Goal: Task Accomplishment & Management: Manage account settings

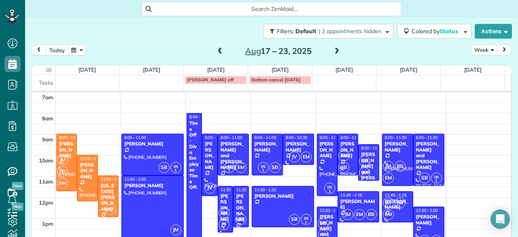
click at [336, 50] on span at bounding box center [336, 51] width 9 height 7
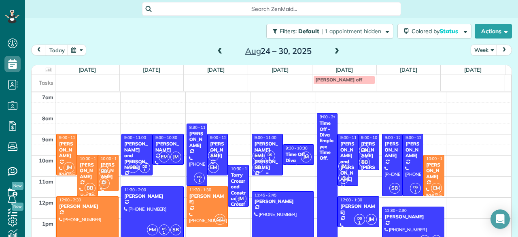
click at [256, 150] on div "EM DS 1 SB" at bounding box center [266, 161] width 29 height 23
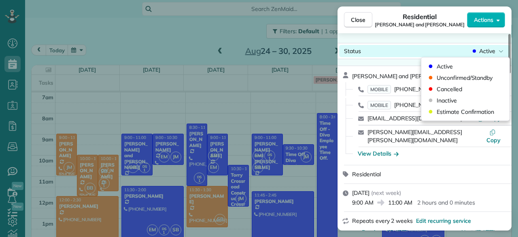
click at [479, 52] on span "Active" at bounding box center [487, 51] width 16 height 8
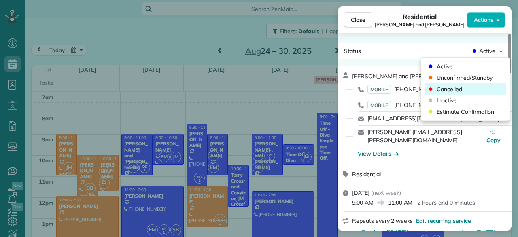
click at [457, 89] on span "Cancelled" at bounding box center [448, 89] width 25 height 8
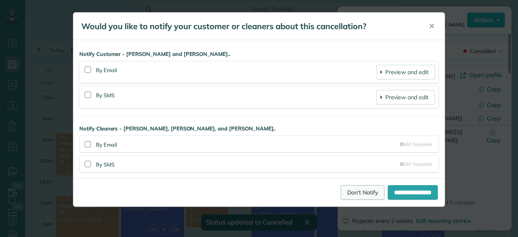
click at [352, 188] on link "Don't Notify" at bounding box center [363, 192] width 44 height 15
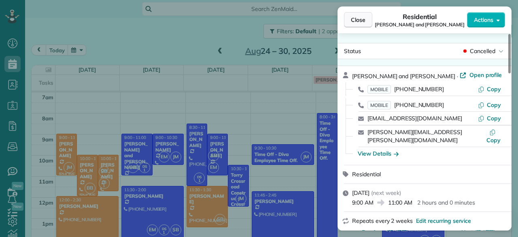
click at [369, 21] on button "Close" at bounding box center [358, 19] width 28 height 15
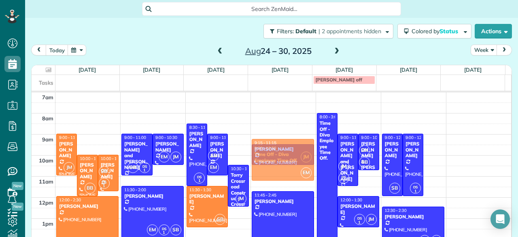
drag, startPoint x: 428, startPoint y: 183, endPoint x: 260, endPoint y: 169, distance: 168.8
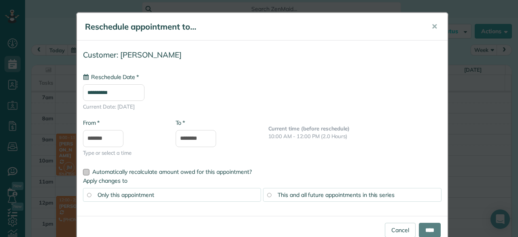
type input "**********"
click at [396, 231] on link "Cancel" at bounding box center [400, 229] width 31 height 15
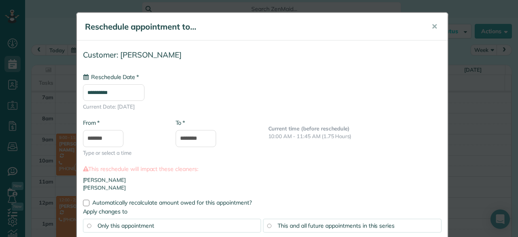
type input "**********"
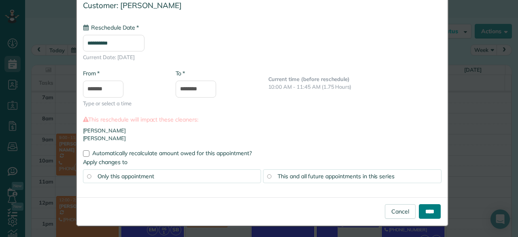
click at [430, 210] on input "****" at bounding box center [430, 211] width 22 height 15
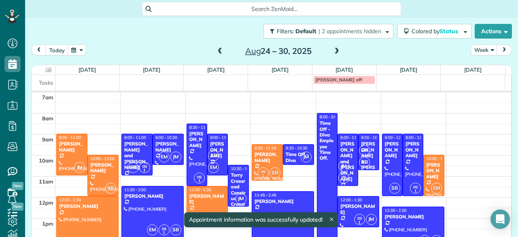
click at [267, 159] on div "[PERSON_NAME]" at bounding box center [267, 157] width 26 height 12
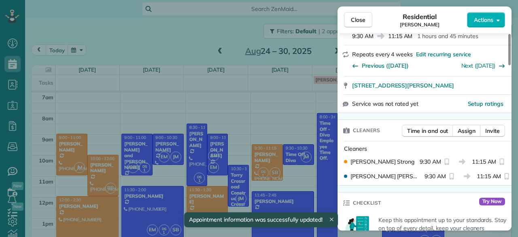
scroll to position [129, 0]
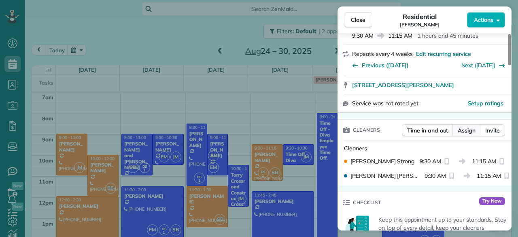
click at [470, 129] on span "Assign" at bounding box center [466, 130] width 18 height 8
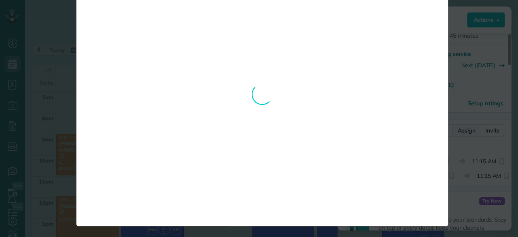
scroll to position [0, 0]
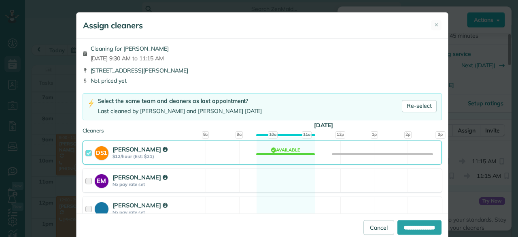
click at [151, 170] on div "EM [PERSON_NAME] No pay rate set" at bounding box center [144, 180] width 123 height 23
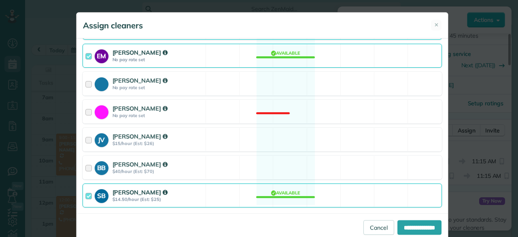
scroll to position [134, 0]
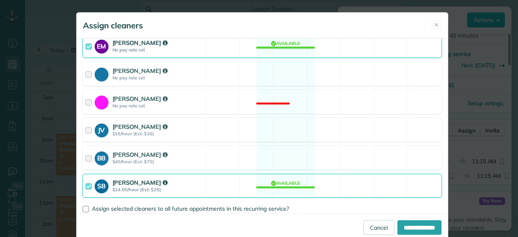
click at [152, 195] on div "SB [PERSON_NAME] $14.50/hour (Est: $25)" at bounding box center [144, 185] width 123 height 23
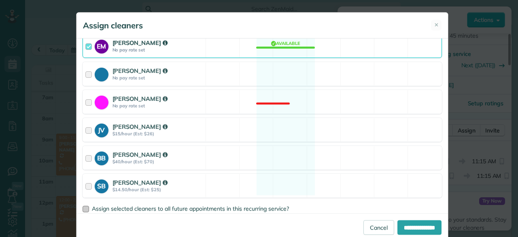
click at [83, 207] on div at bounding box center [86, 208] width 6 height 6
click at [414, 229] on input "**********" at bounding box center [419, 227] width 44 height 15
type input "**********"
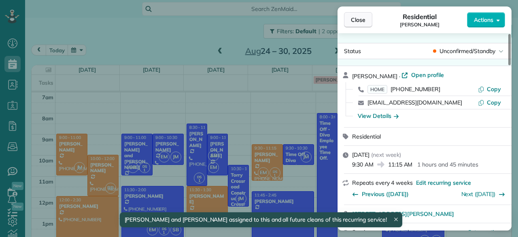
click at [357, 24] on button "Close" at bounding box center [358, 19] width 28 height 15
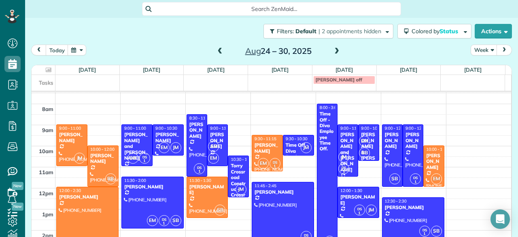
scroll to position [8, 0]
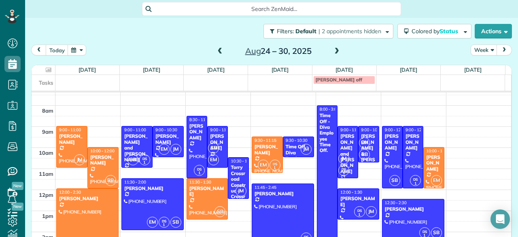
click at [334, 50] on span at bounding box center [336, 51] width 9 height 7
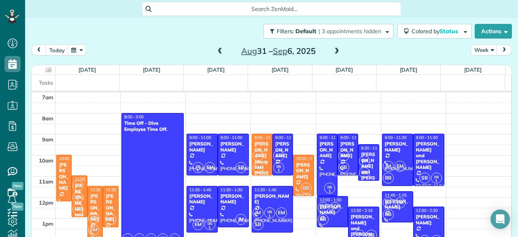
click at [216, 55] on span at bounding box center [220, 51] width 9 height 7
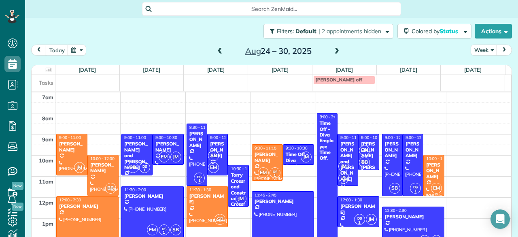
click at [334, 52] on span at bounding box center [336, 51] width 9 height 7
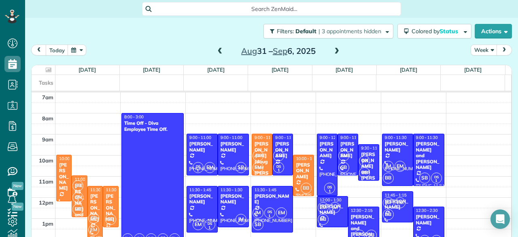
click at [216, 53] on span at bounding box center [220, 51] width 9 height 7
